Goal: Find specific page/section

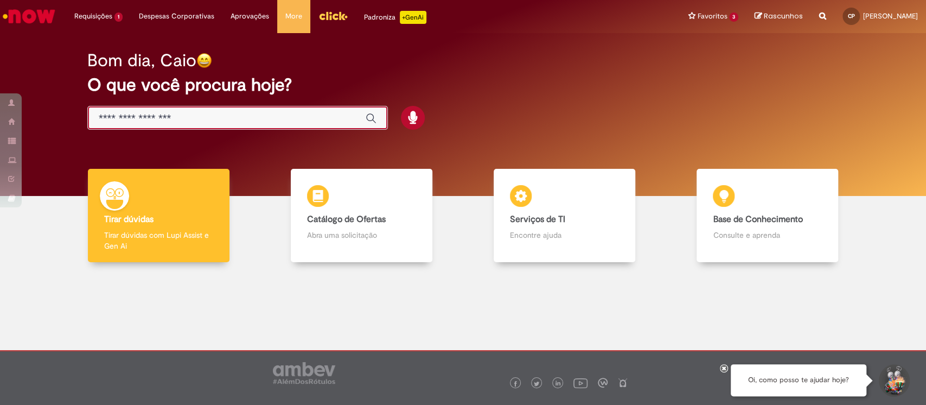
click at [261, 115] on input "Basta digitar aqui" at bounding box center [227, 118] width 256 height 12
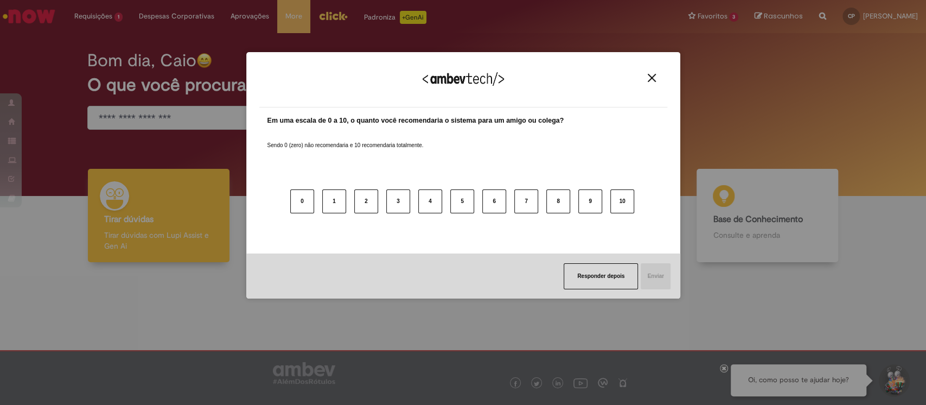
click at [650, 75] on img "Close" at bounding box center [652, 78] width 8 height 8
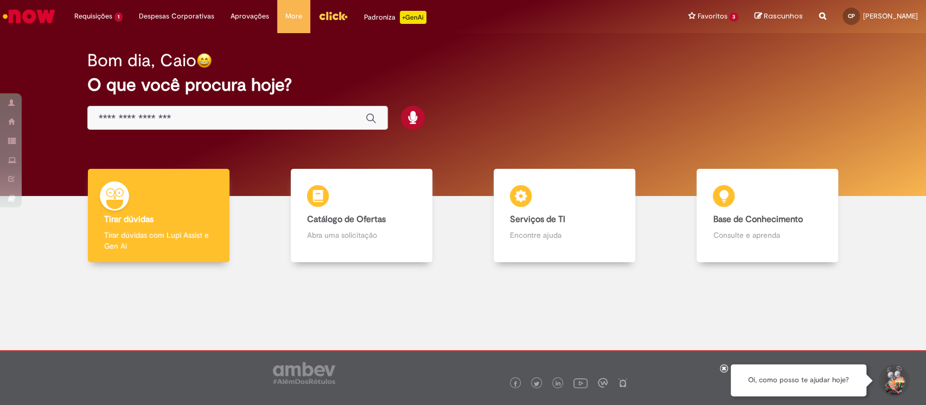
click at [312, 111] on div "Global" at bounding box center [237, 118] width 300 height 24
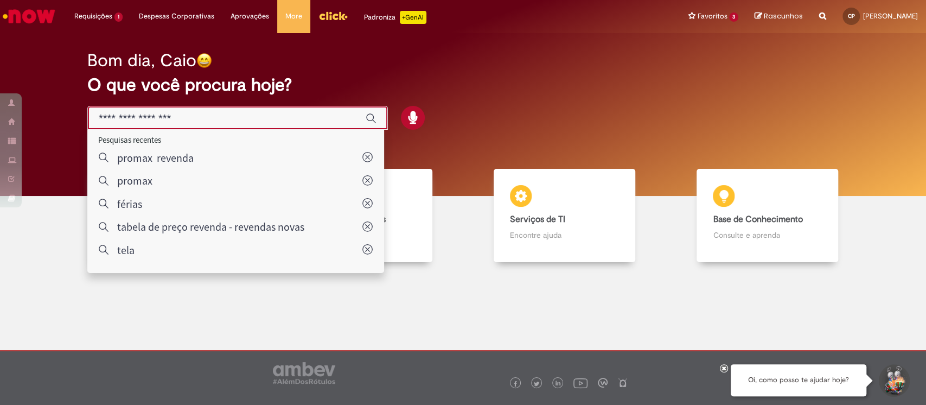
click at [286, 117] on input "Basta digitar aqui" at bounding box center [227, 118] width 256 height 12
type input "****"
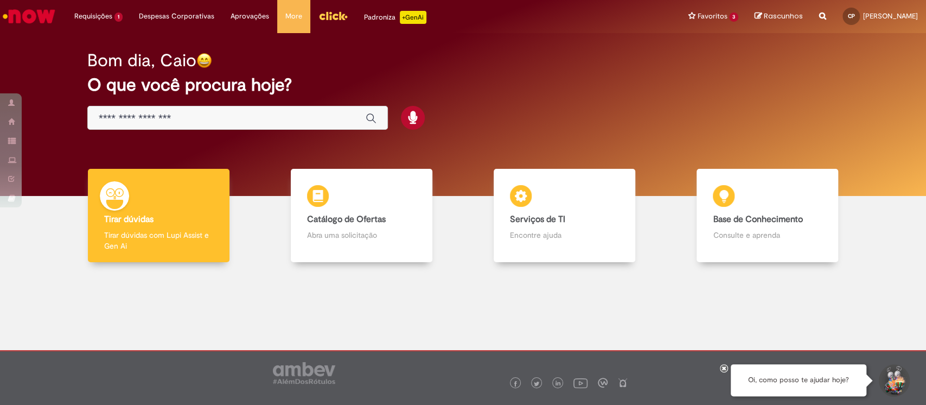
click at [140, 109] on div "Global" at bounding box center [237, 118] width 300 height 24
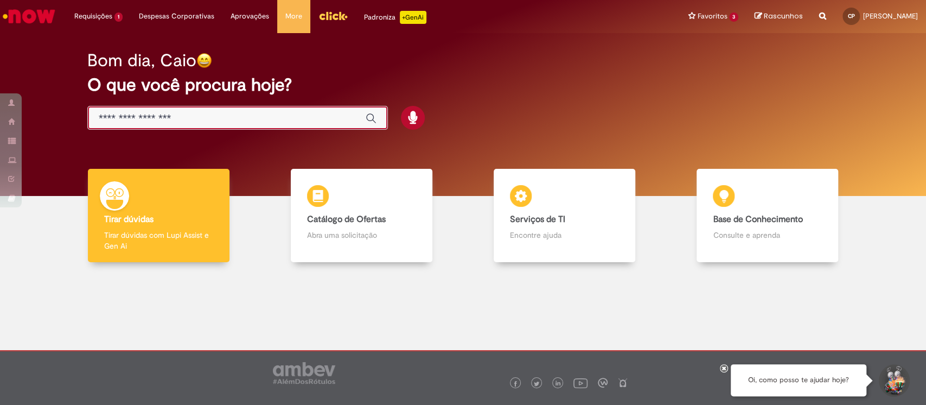
click at [144, 117] on input "Basta digitar aqui" at bounding box center [227, 118] width 256 height 12
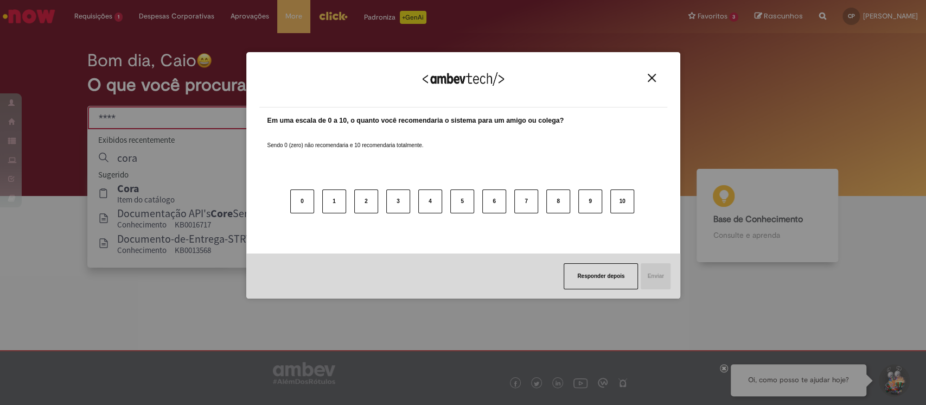
type input "****"
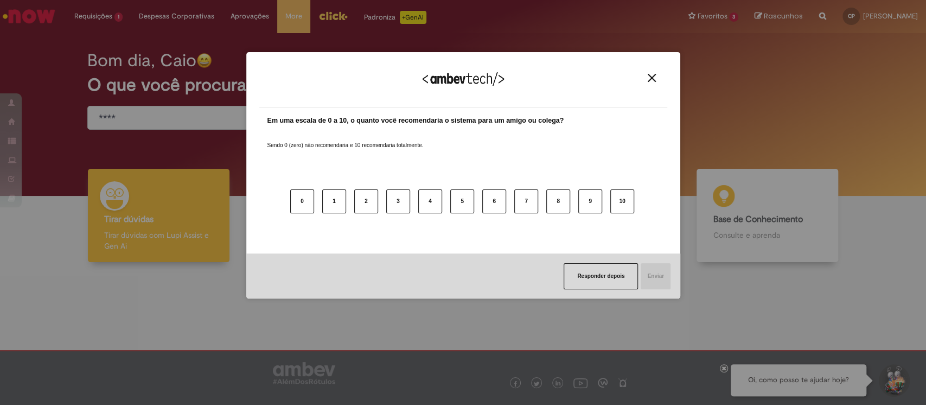
click at [654, 74] on img "Close" at bounding box center [652, 78] width 8 height 8
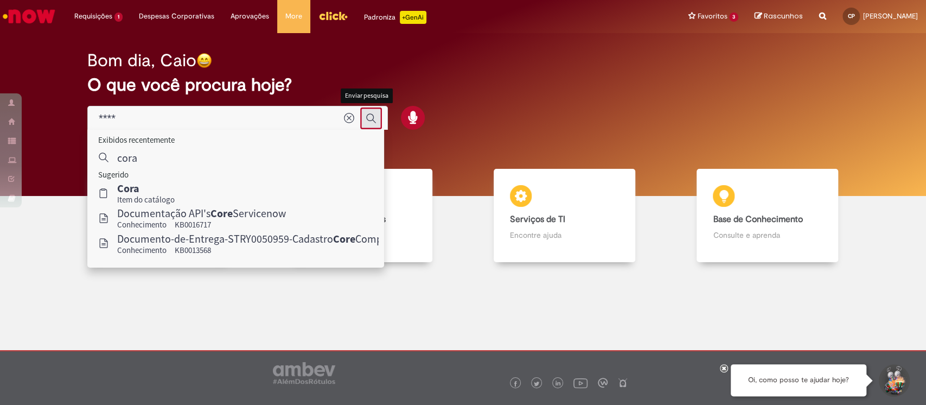
click at [366, 114] on icon "Enviar pesquisa" at bounding box center [371, 118] width 10 height 10
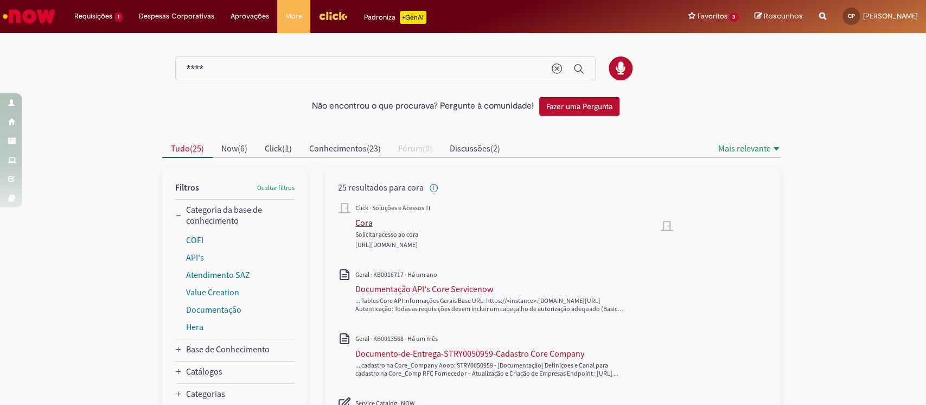
click at [360, 219] on div "Cora" at bounding box center [363, 222] width 17 height 11
